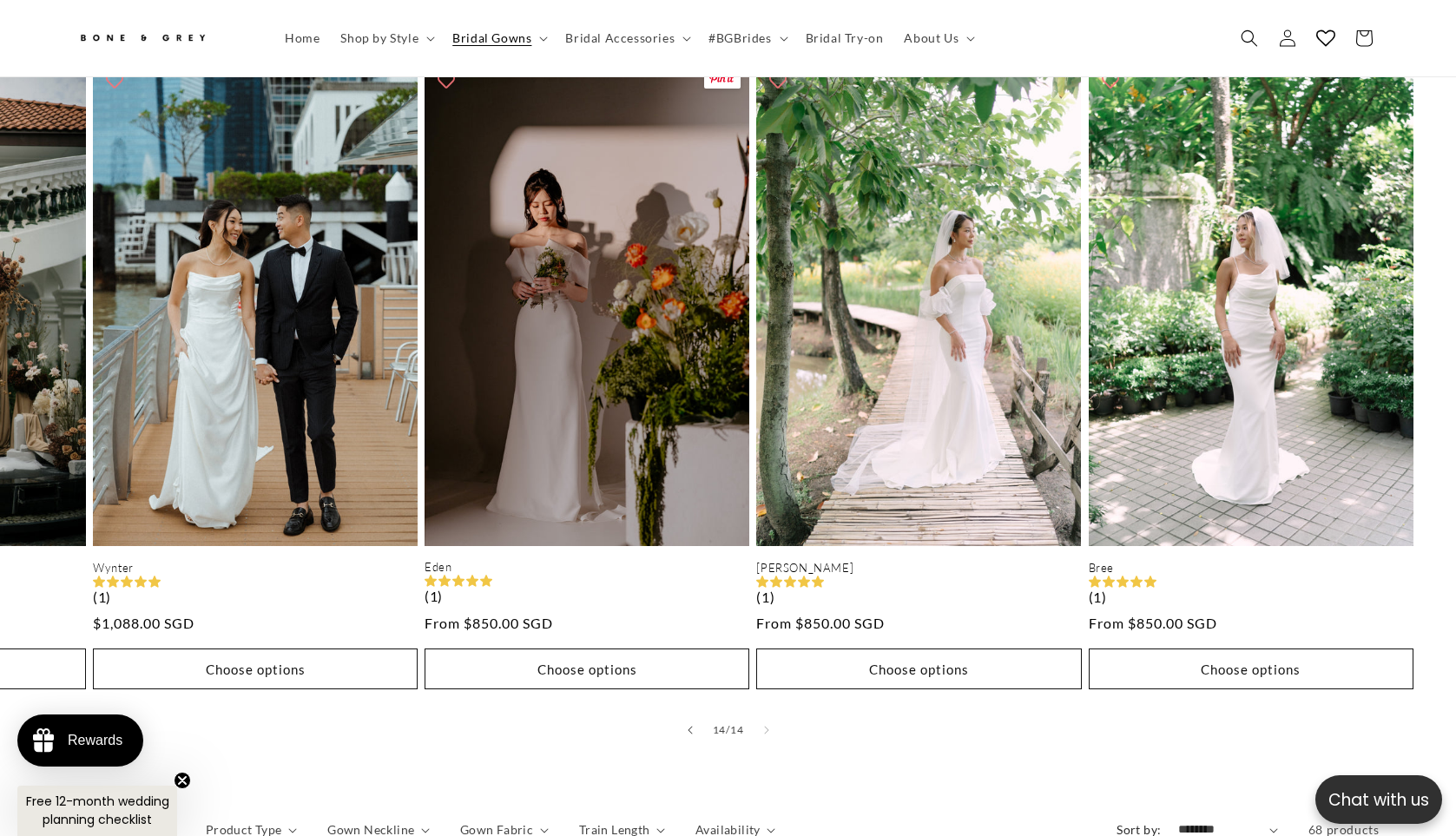
scroll to position [0, 478]
click at [536, 39] on summary "Bridal Gowns" at bounding box center [498, 38] width 113 height 36
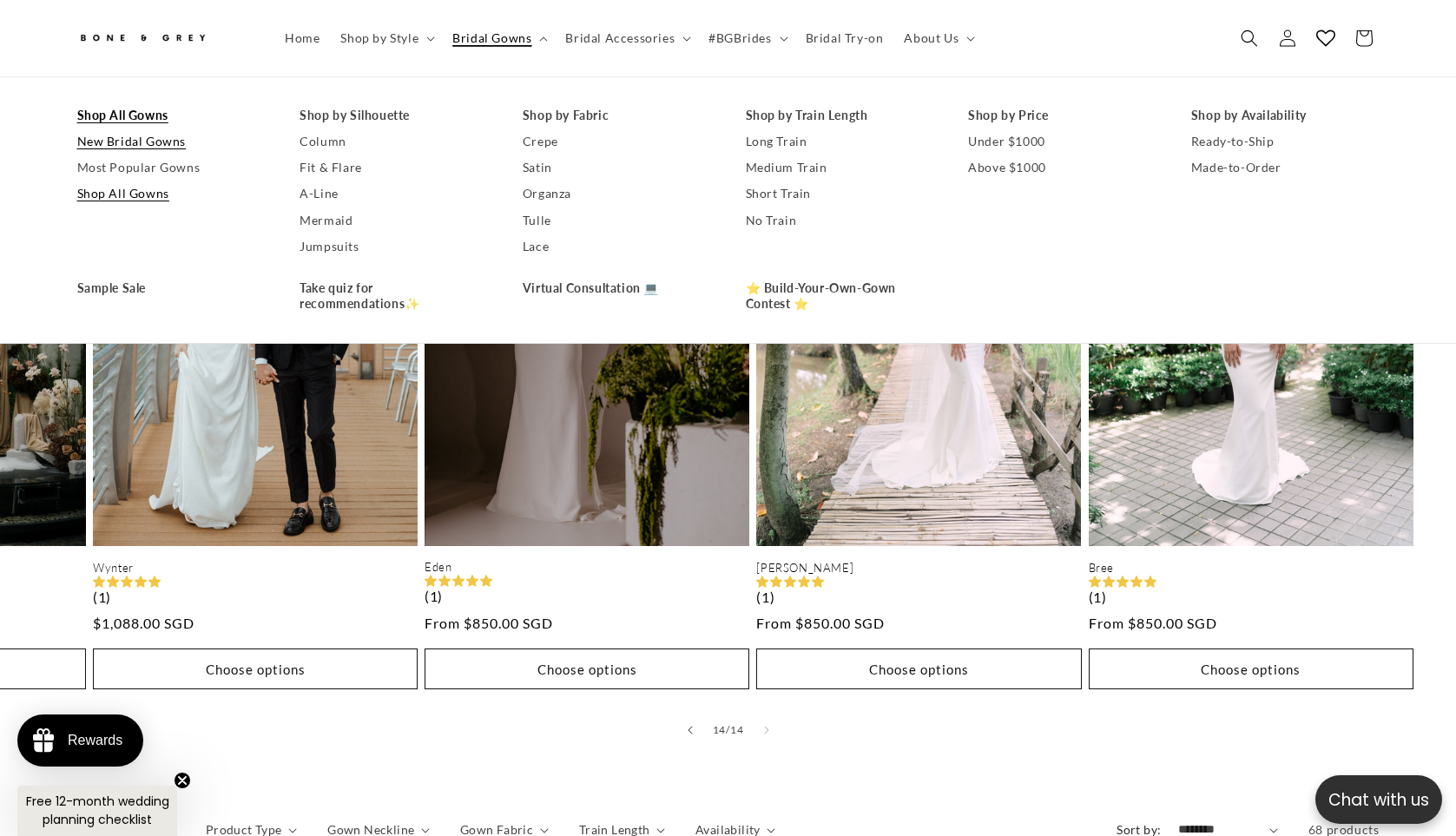
click at [125, 148] on link "New Bridal Gowns" at bounding box center [171, 141] width 188 height 26
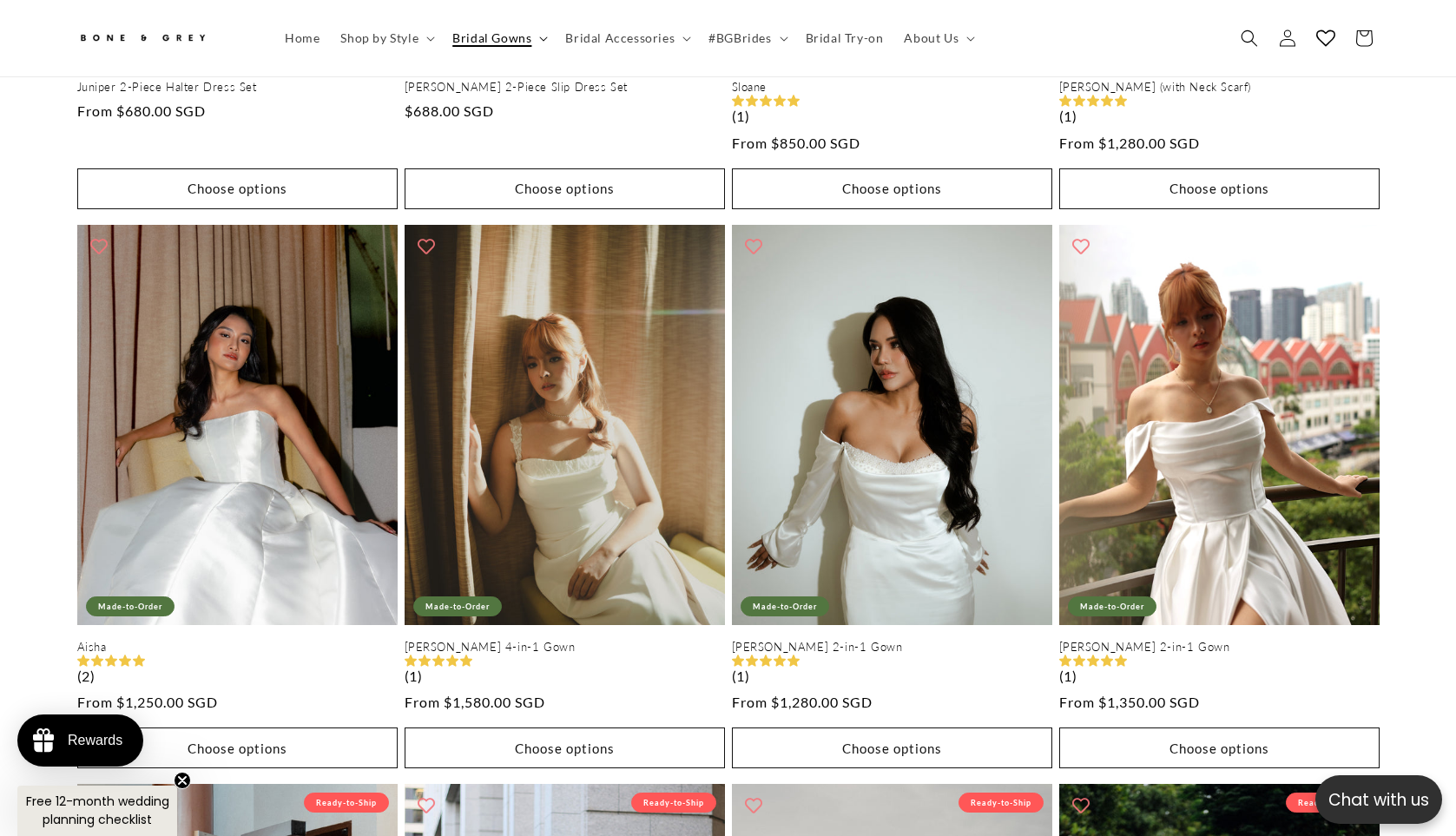
click at [545, 42] on summary "Bridal Gowns" at bounding box center [498, 38] width 113 height 36
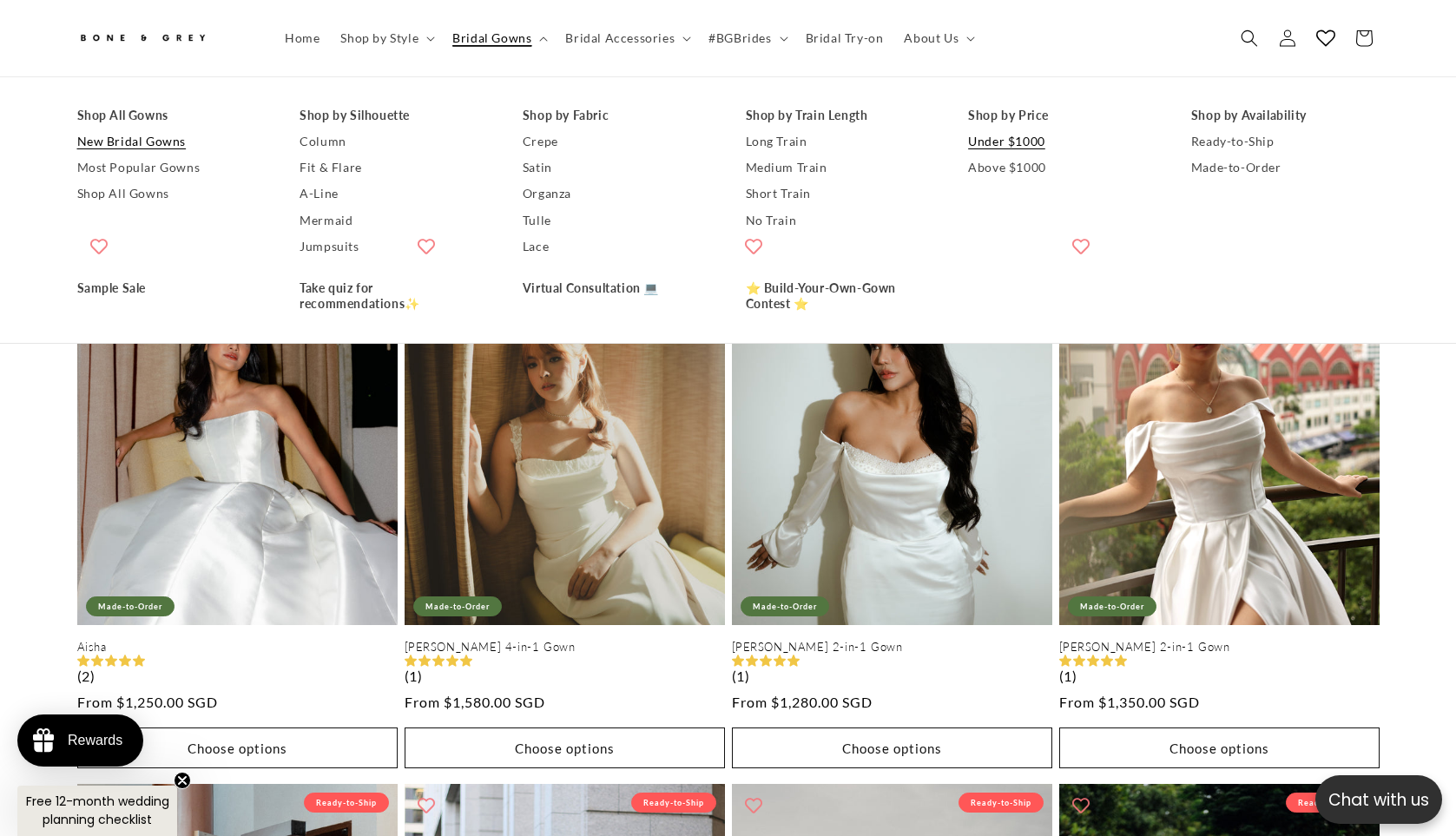
scroll to position [0, 955]
click at [993, 145] on link "Under $1000" at bounding box center [1062, 141] width 188 height 26
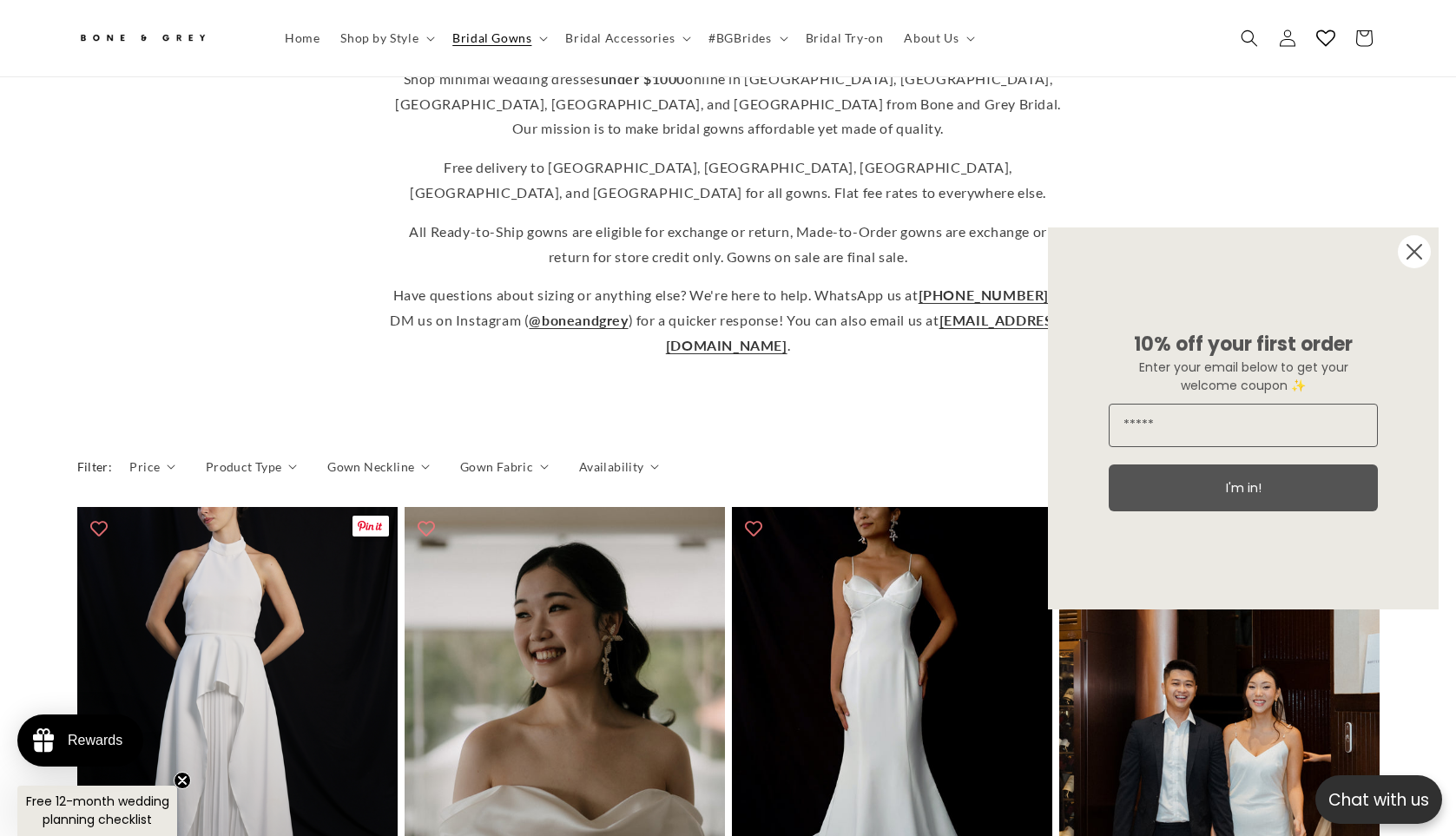
scroll to position [475, 0]
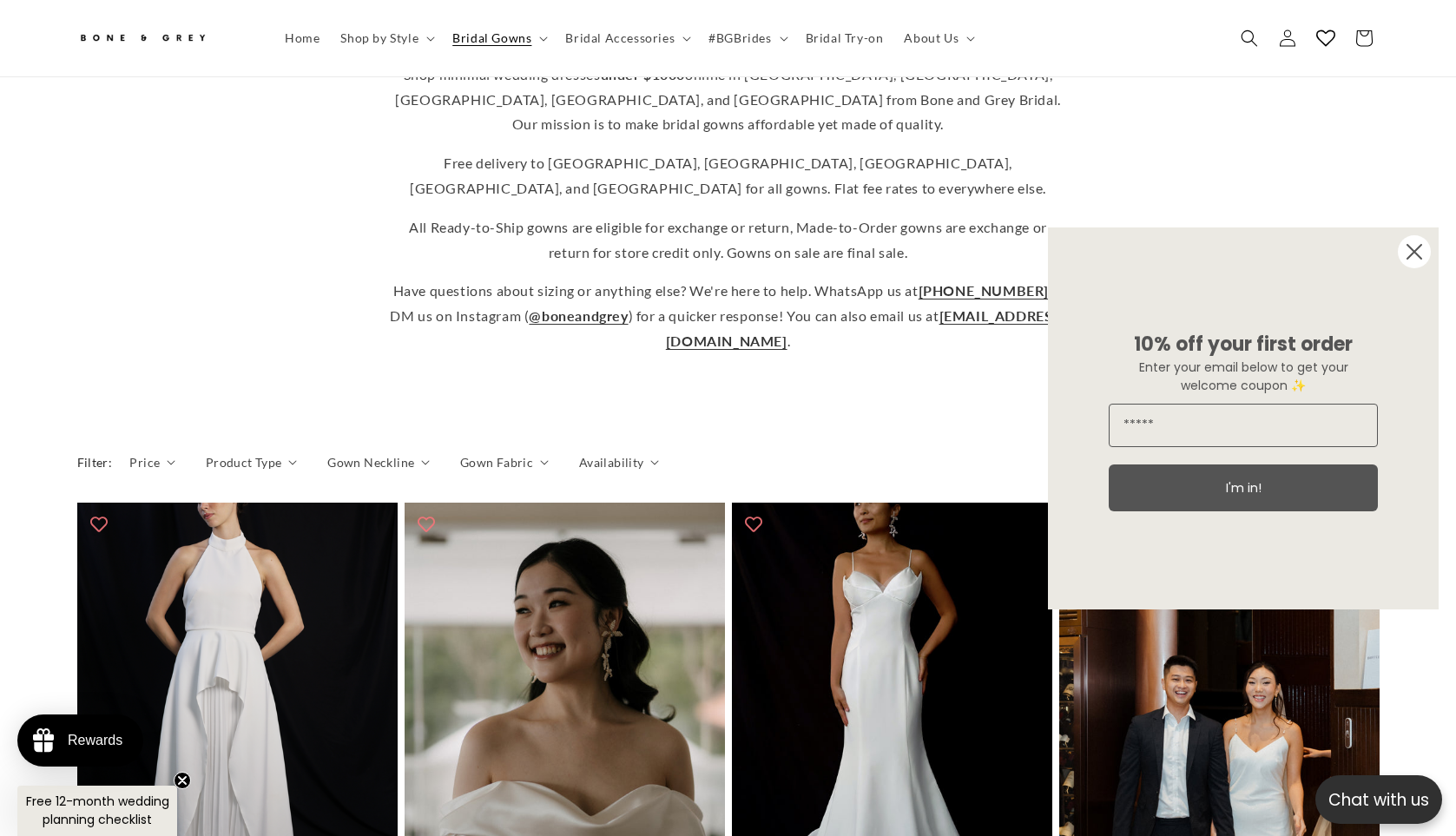
click at [1420, 258] on icon "Close dialog" at bounding box center [1413, 251] width 14 height 14
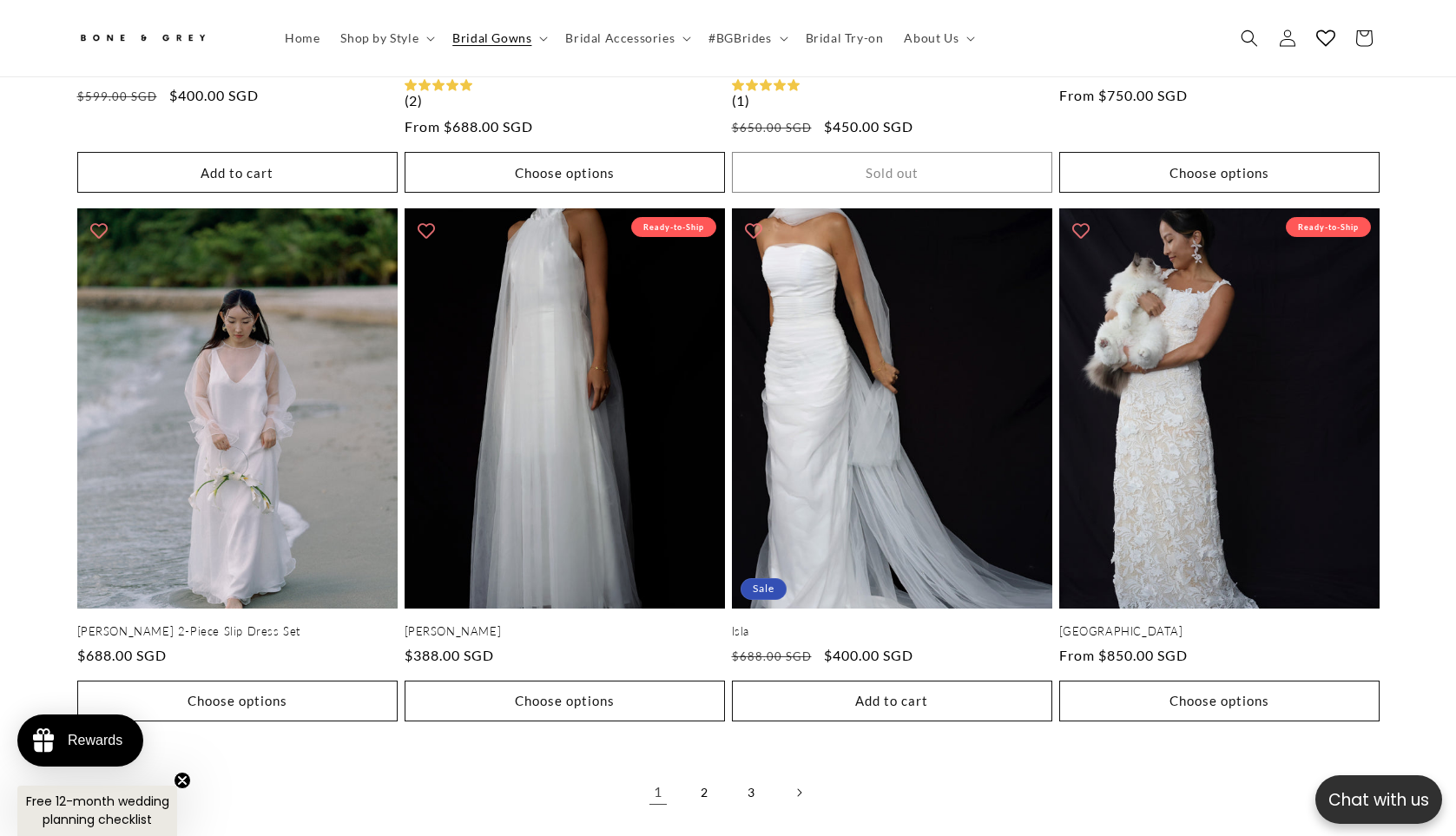
scroll to position [0, 0]
click at [711, 773] on link "2" at bounding box center [705, 792] width 38 height 38
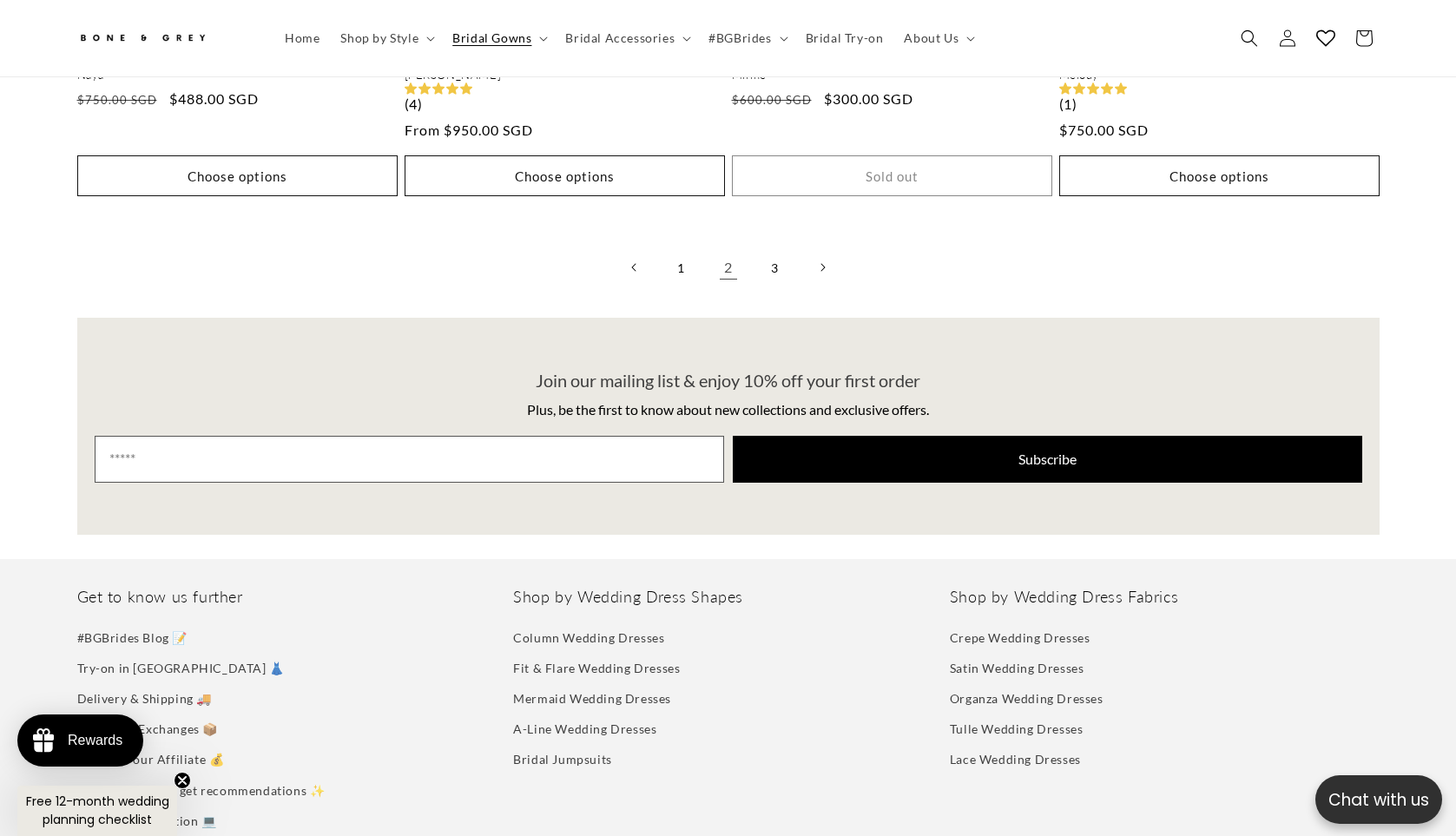
scroll to position [4124, 0]
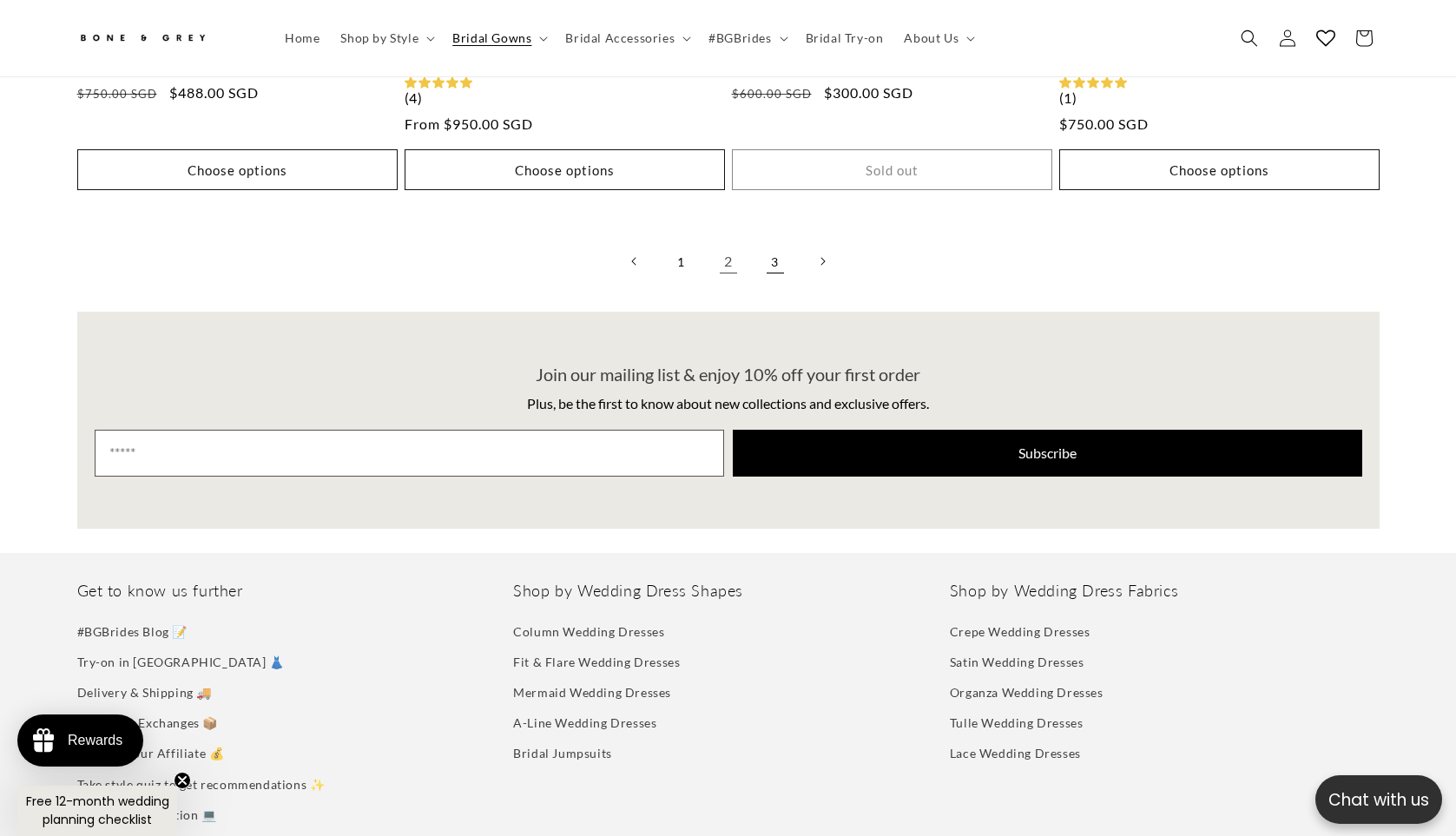
click at [778, 243] on link "3" at bounding box center [775, 262] width 38 height 38
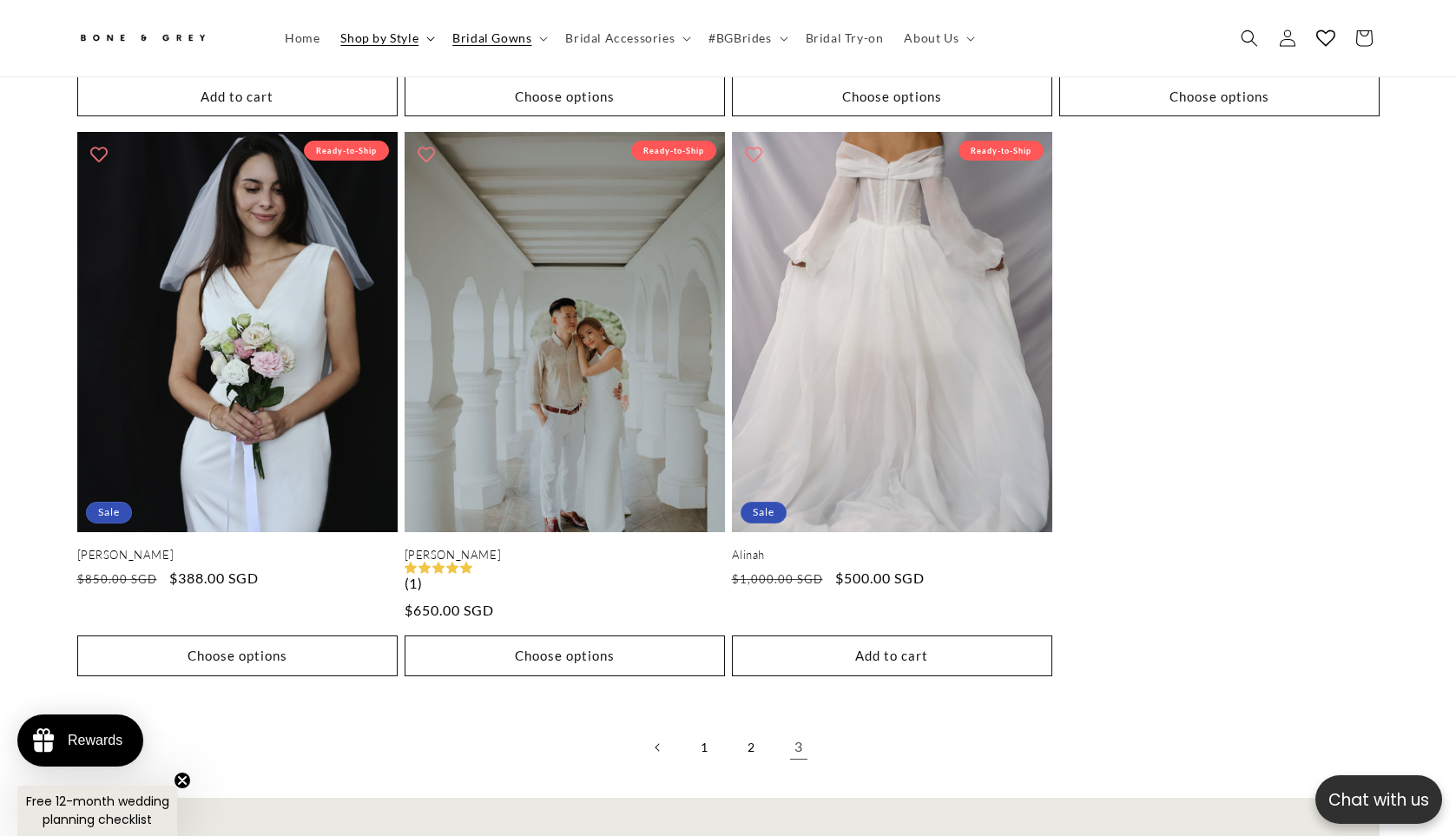
scroll to position [0, 478]
